Goal: Information Seeking & Learning: Learn about a topic

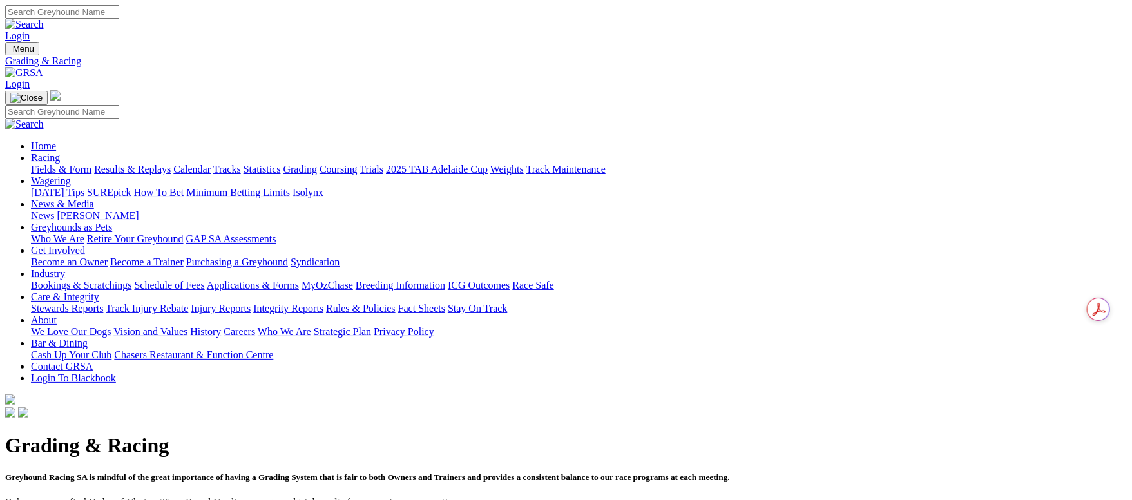
click at [91, 164] on link "Fields & Form" at bounding box center [61, 169] width 61 height 11
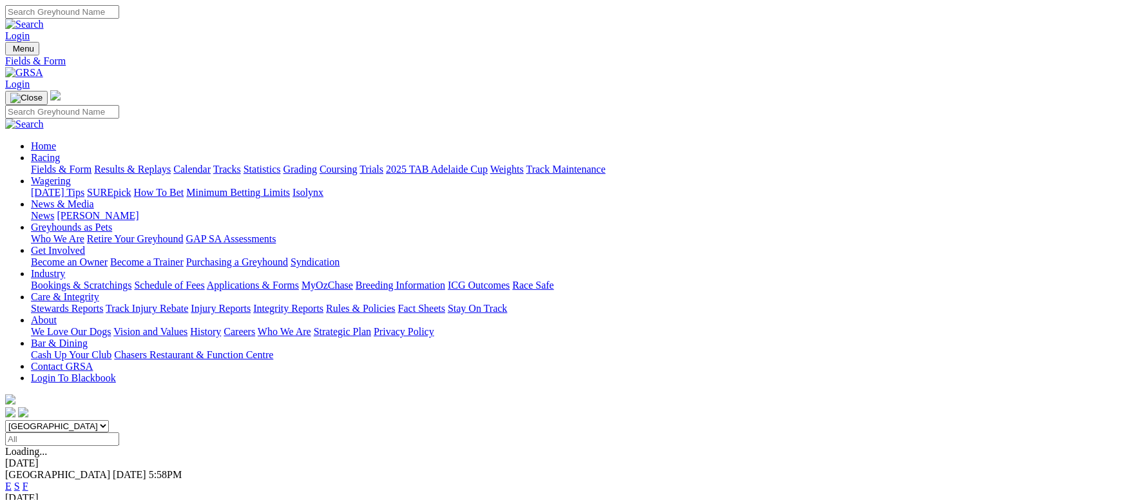
click at [211, 164] on link "Calendar" at bounding box center [191, 169] width 37 height 11
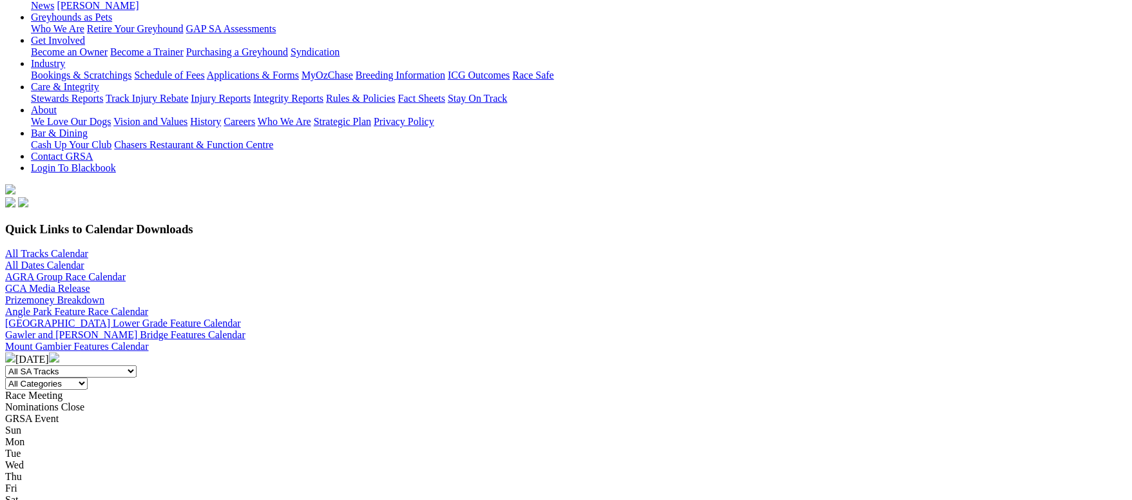
scroll to position [97, 0]
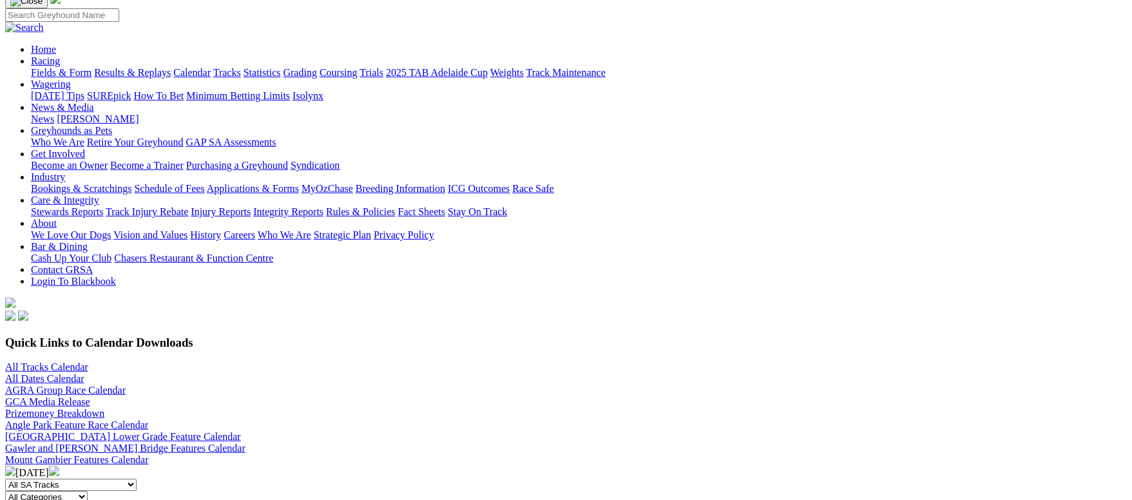
click at [598, 466] on div "Aug 2025" at bounding box center [566, 472] width 1122 height 13
click at [59, 466] on img at bounding box center [54, 471] width 10 height 10
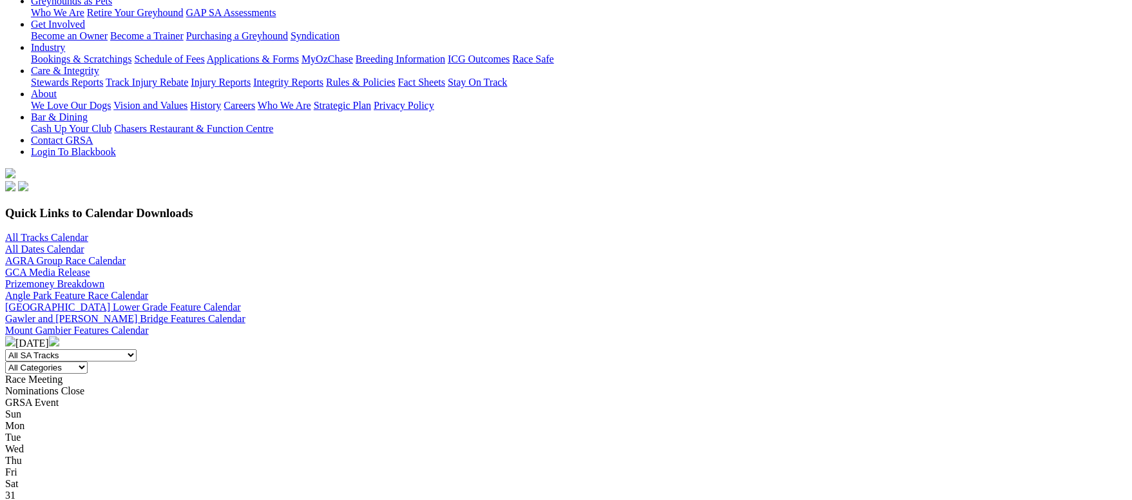
scroll to position [387, 0]
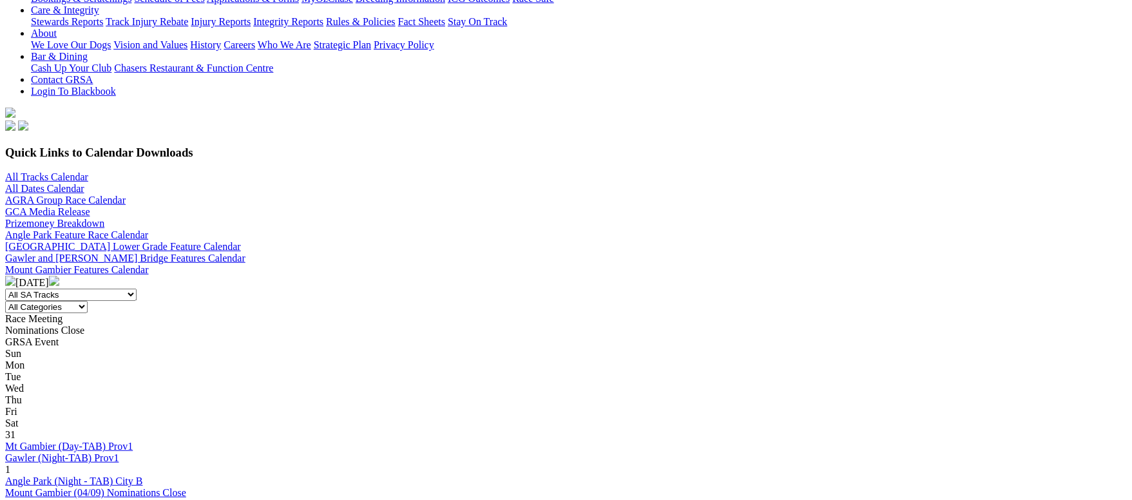
scroll to position [387, 0]
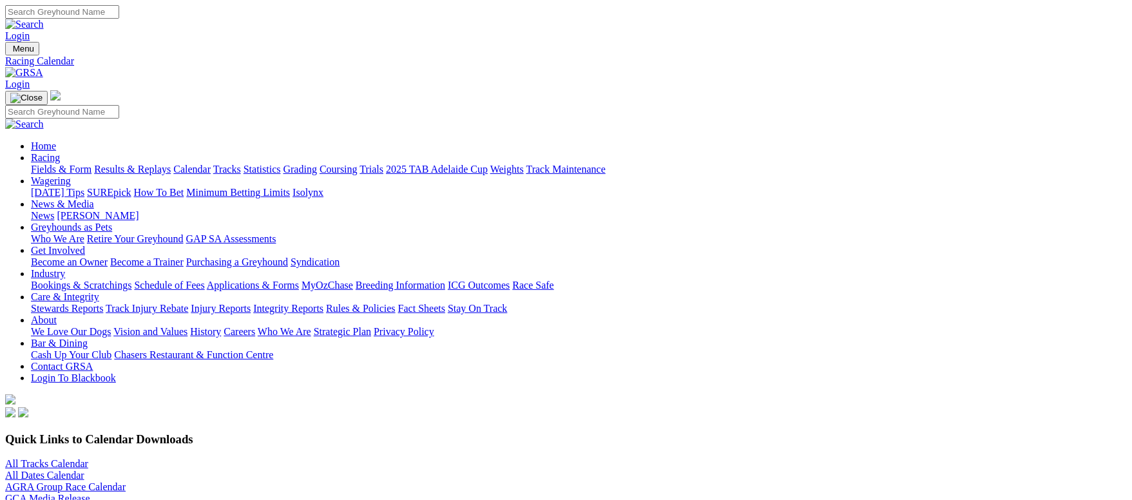
click at [91, 164] on link "Fields & Form" at bounding box center [61, 169] width 61 height 11
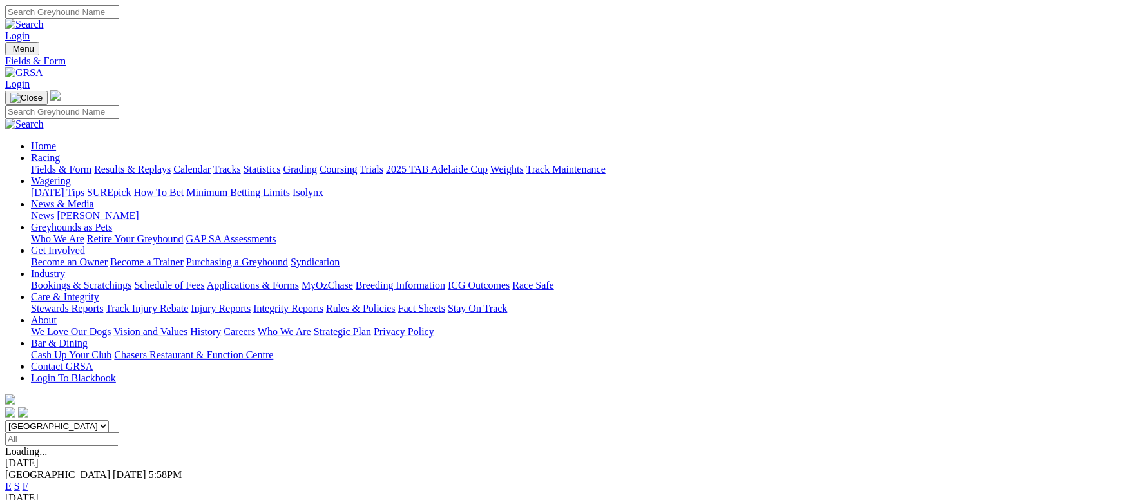
click at [88, 164] on link "Fields & Form" at bounding box center [61, 169] width 61 height 11
click at [28, 481] on link "F" at bounding box center [26, 486] width 6 height 11
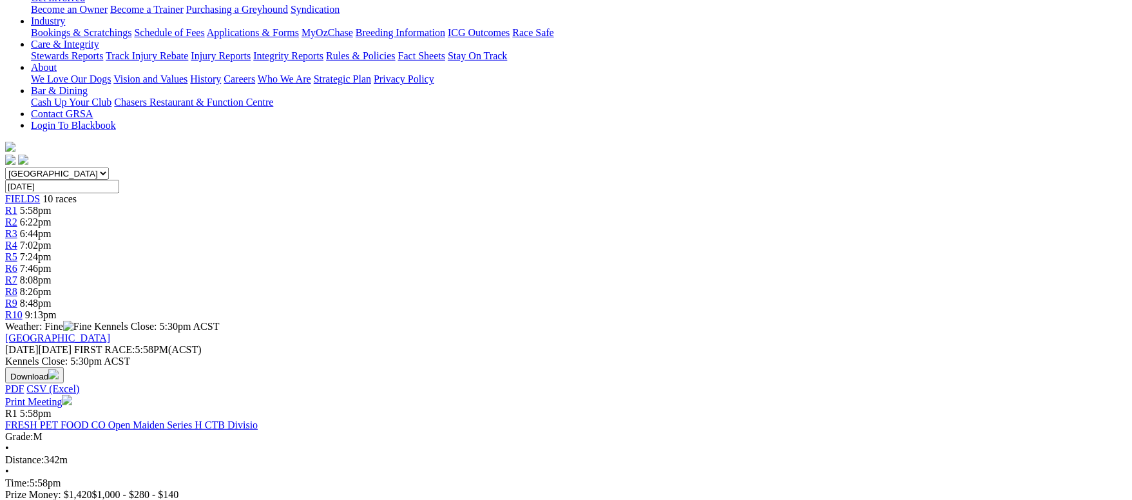
scroll to position [193, 0]
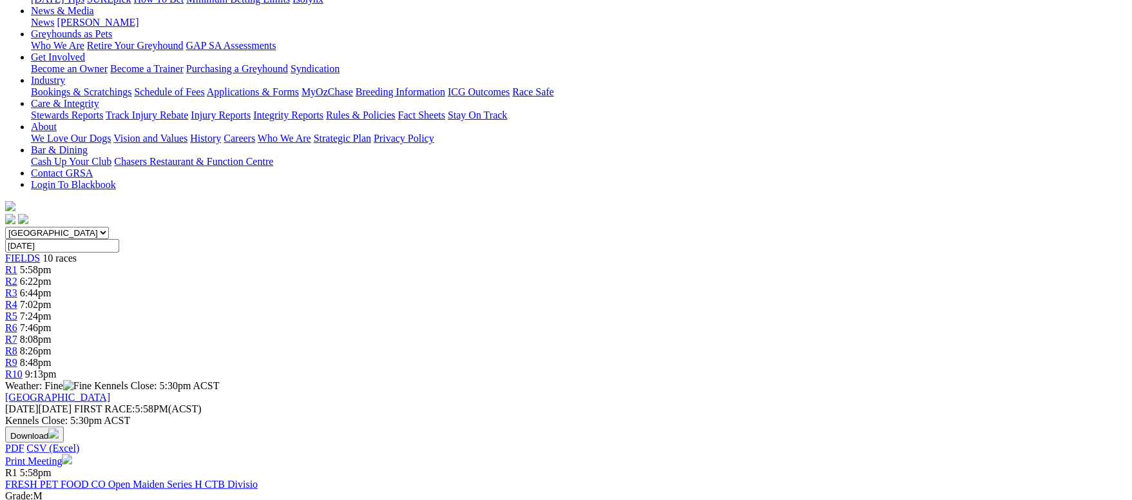
drag, startPoint x: 644, startPoint y: 268, endPoint x: 1081, endPoint y: 297, distance: 437.8
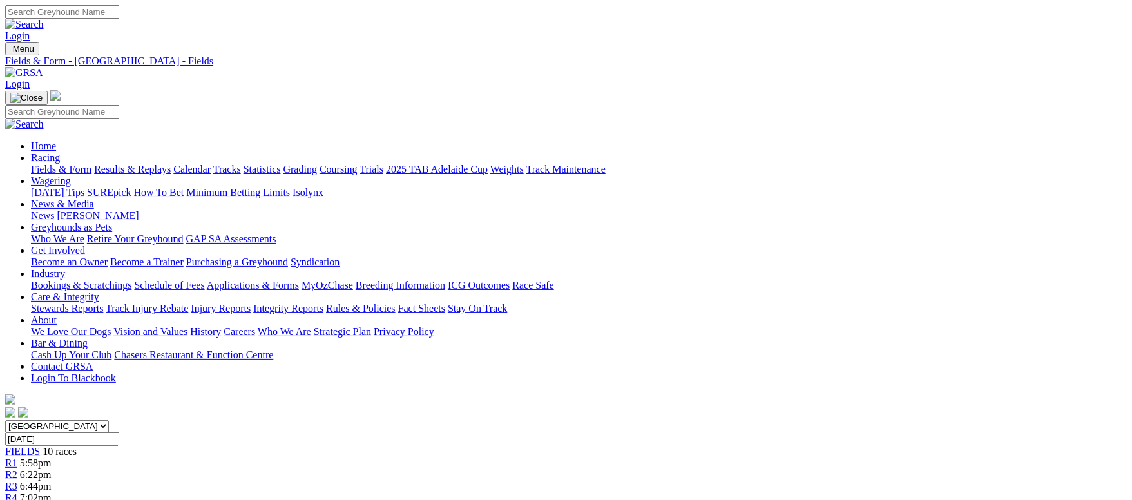
click at [91, 164] on link "Fields & Form" at bounding box center [61, 169] width 61 height 11
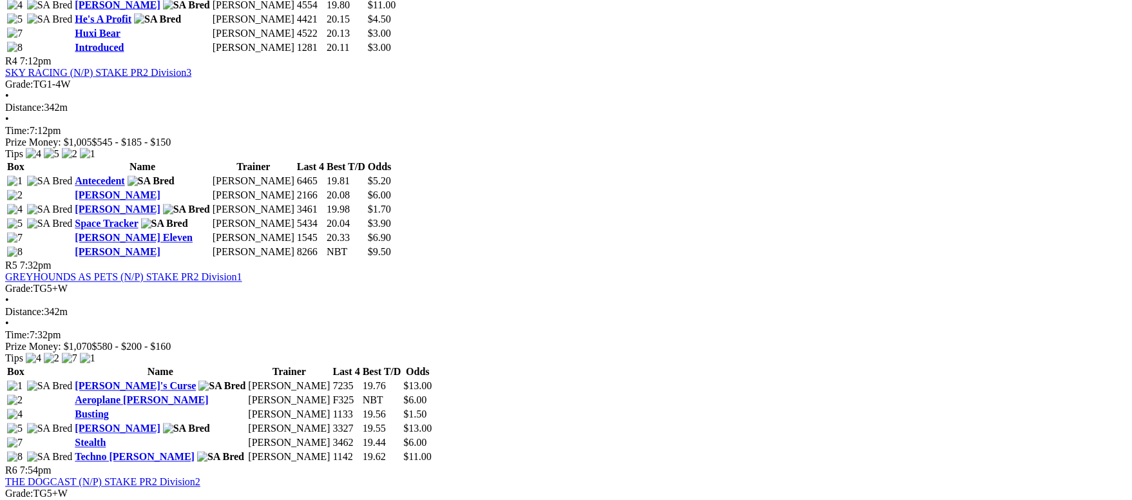
scroll to position [1159, 0]
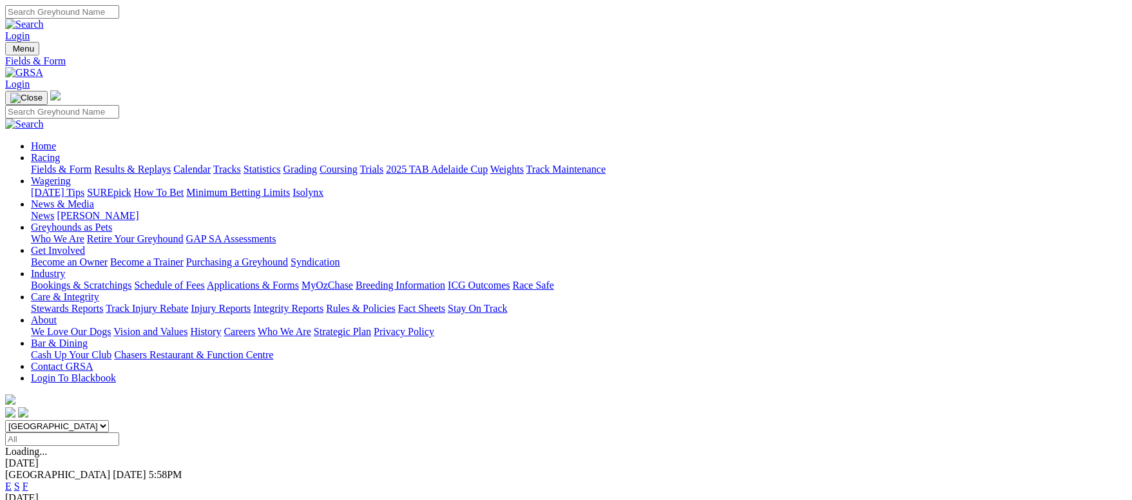
scroll to position [289, 0]
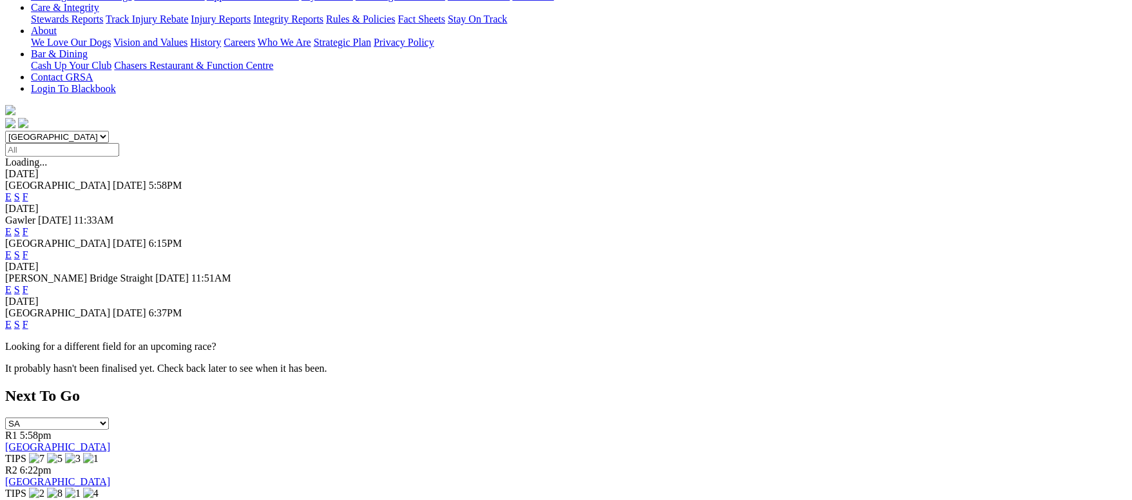
click at [28, 284] on link "F" at bounding box center [26, 289] width 6 height 11
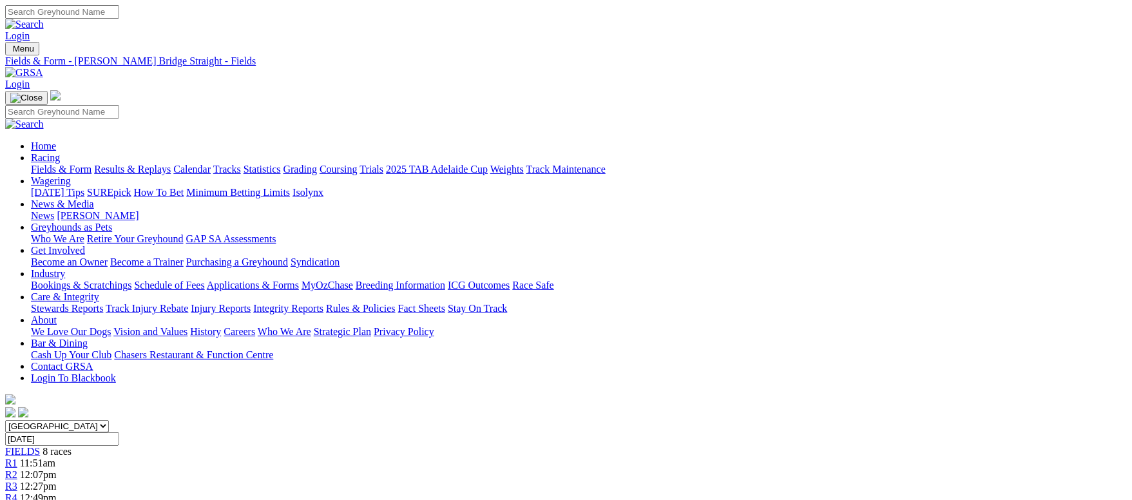
click at [91, 164] on link "Fields & Form" at bounding box center [61, 169] width 61 height 11
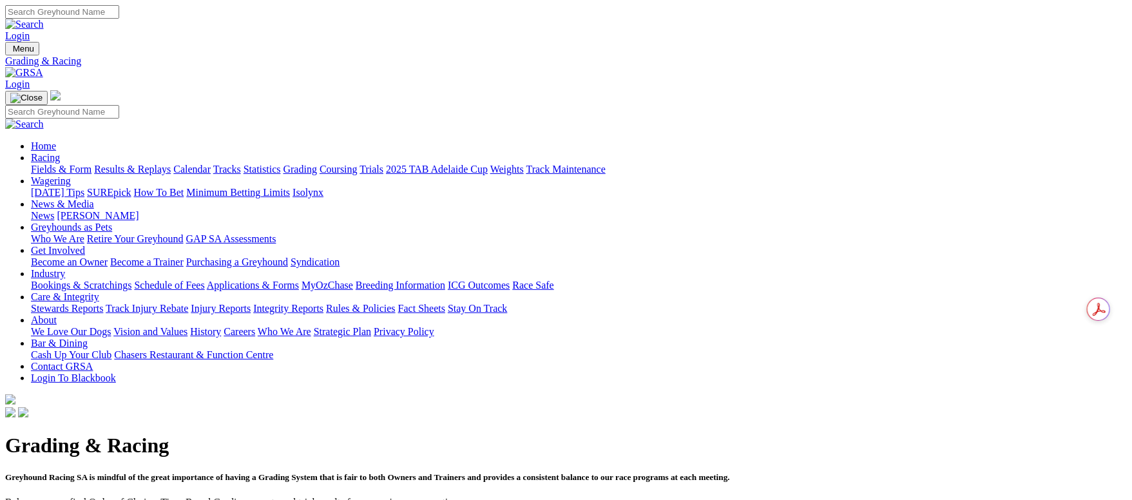
click at [91, 164] on link "Fields & Form" at bounding box center [61, 169] width 61 height 11
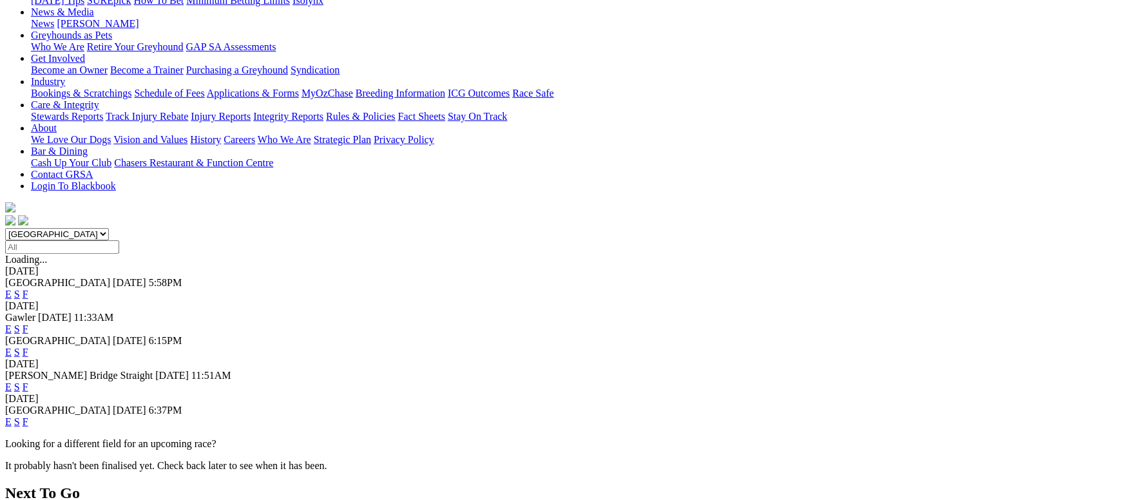
scroll to position [193, 0]
click at [28, 345] on link "F" at bounding box center [26, 350] width 6 height 11
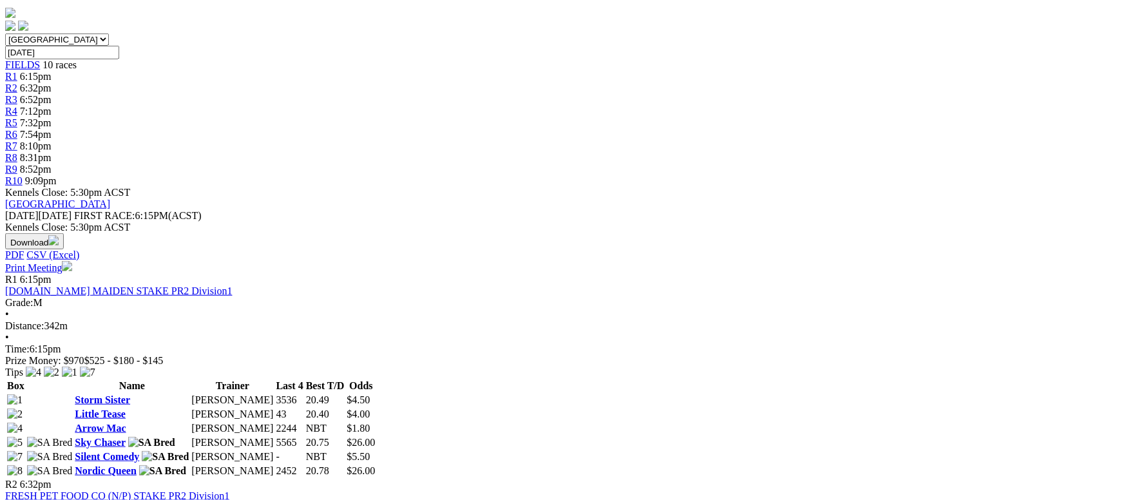
scroll to position [193, 0]
